Goal: Task Accomplishment & Management: Manage account settings

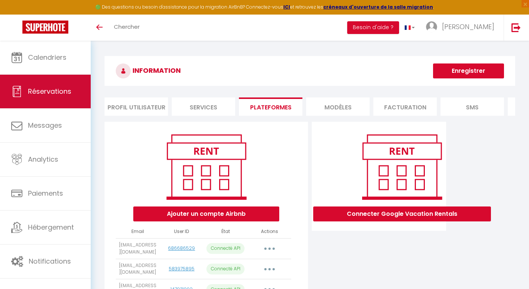
click at [40, 94] on span "Réservations" at bounding box center [49, 91] width 43 height 9
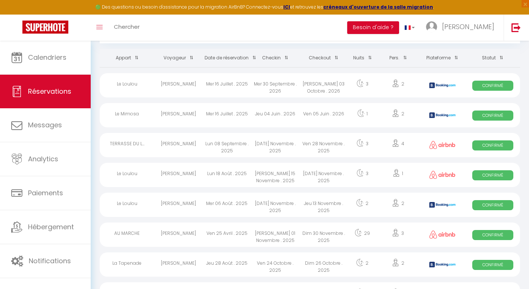
scroll to position [10, 0]
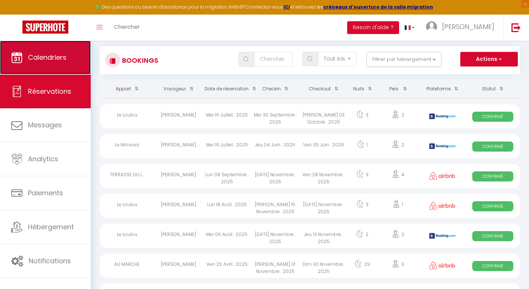
click at [45, 58] on span "Calendriers" at bounding box center [47, 57] width 38 height 9
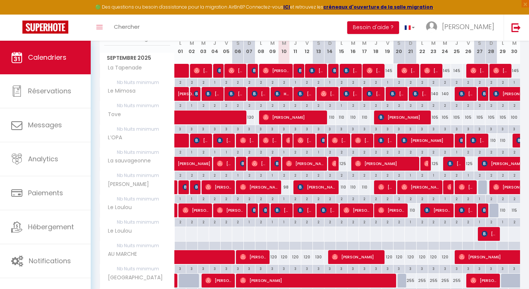
scroll to position [108, 0]
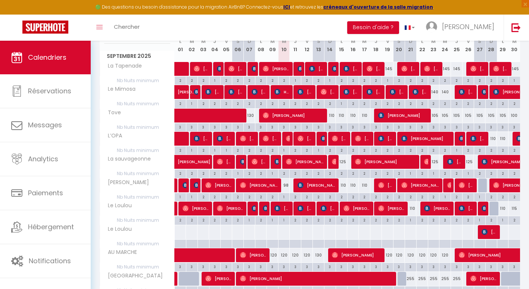
click at [287, 184] on div "98" at bounding box center [284, 185] width 12 height 14
type input "98"
type input "Mer 10 Septembre 2025"
type input "Jeu 11 Septembre 2025"
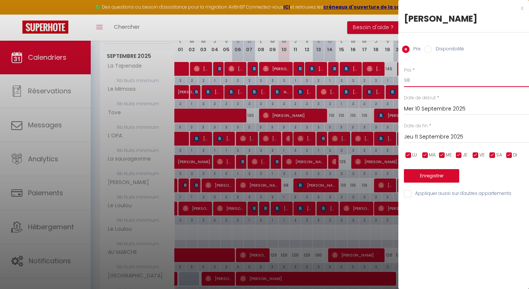
click at [411, 78] on input "98" at bounding box center [466, 79] width 125 height 13
type input "95"
click at [435, 176] on button "Enregistrer" at bounding box center [431, 175] width 55 height 13
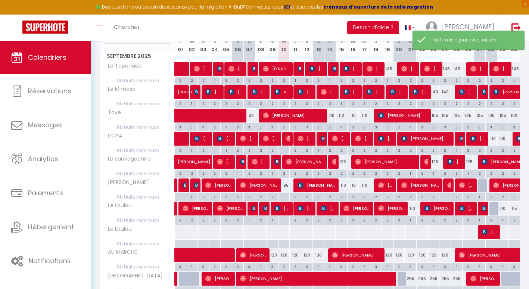
click at [341, 162] on div "125" at bounding box center [341, 162] width 12 height 14
type input "125"
type input "Lun 15 Septembre 2025"
type input "[DATE] Septembre 2025"
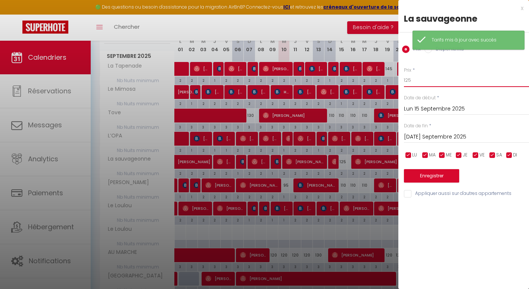
click at [410, 81] on input "125" at bounding box center [466, 79] width 125 height 13
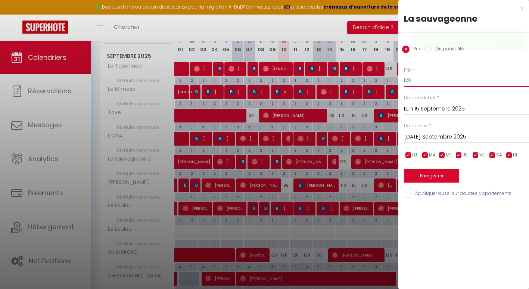
type input "120"
click at [429, 177] on button "Enregistrer" at bounding box center [431, 175] width 55 height 13
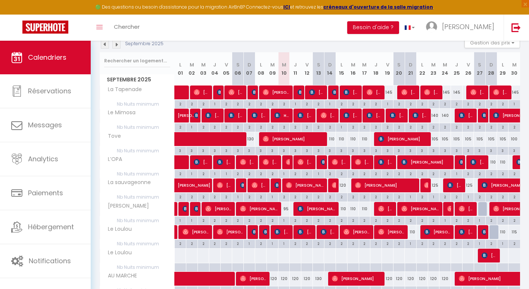
scroll to position [94, 0]
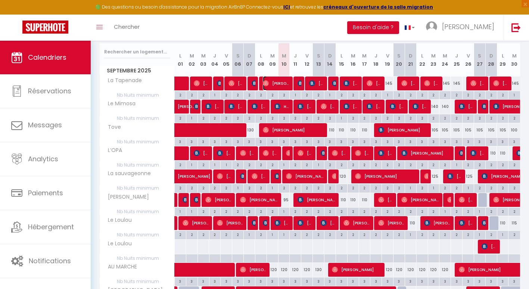
click at [285, 82] on span "[PERSON_NAME]" at bounding box center [276, 83] width 27 height 14
select select "OK"
select select "0"
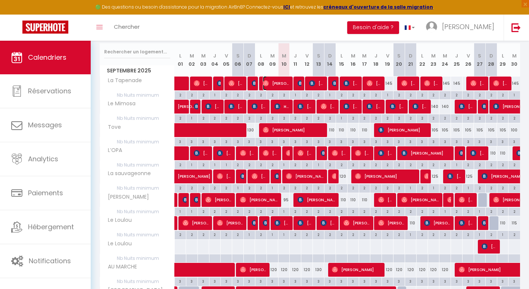
select select "1"
select select
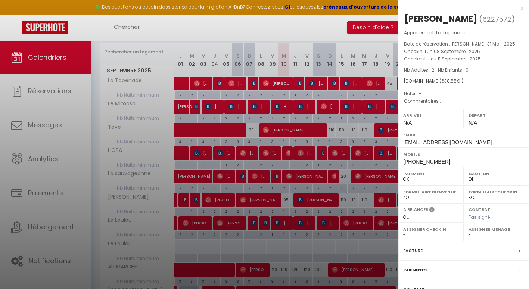
click at [288, 104] on div at bounding box center [264, 144] width 529 height 289
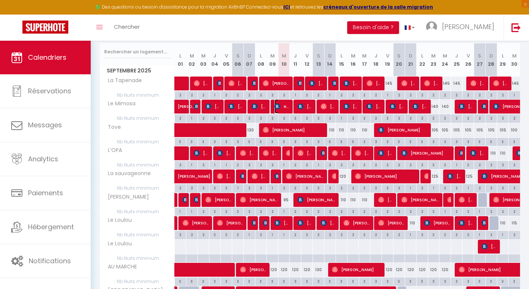
click at [287, 107] on span "Haritz Aizpun Ocariz" at bounding box center [281, 106] width 15 height 14
select select "50070"
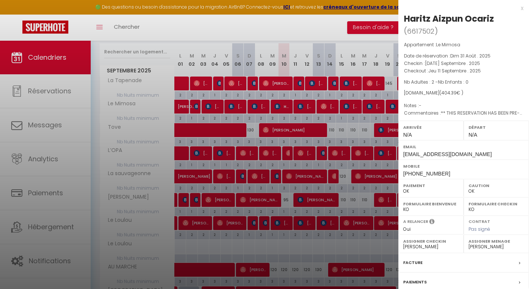
click at [514, 7] on div "x" at bounding box center [460, 8] width 125 height 9
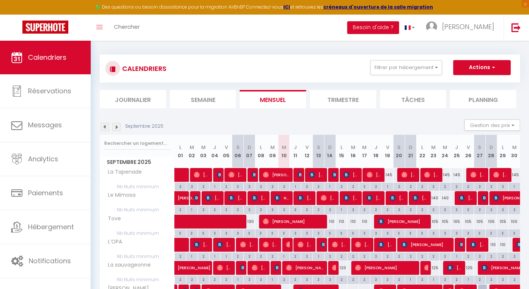
scroll to position [0, 0]
